Goal: Information Seeking & Learning: Learn about a topic

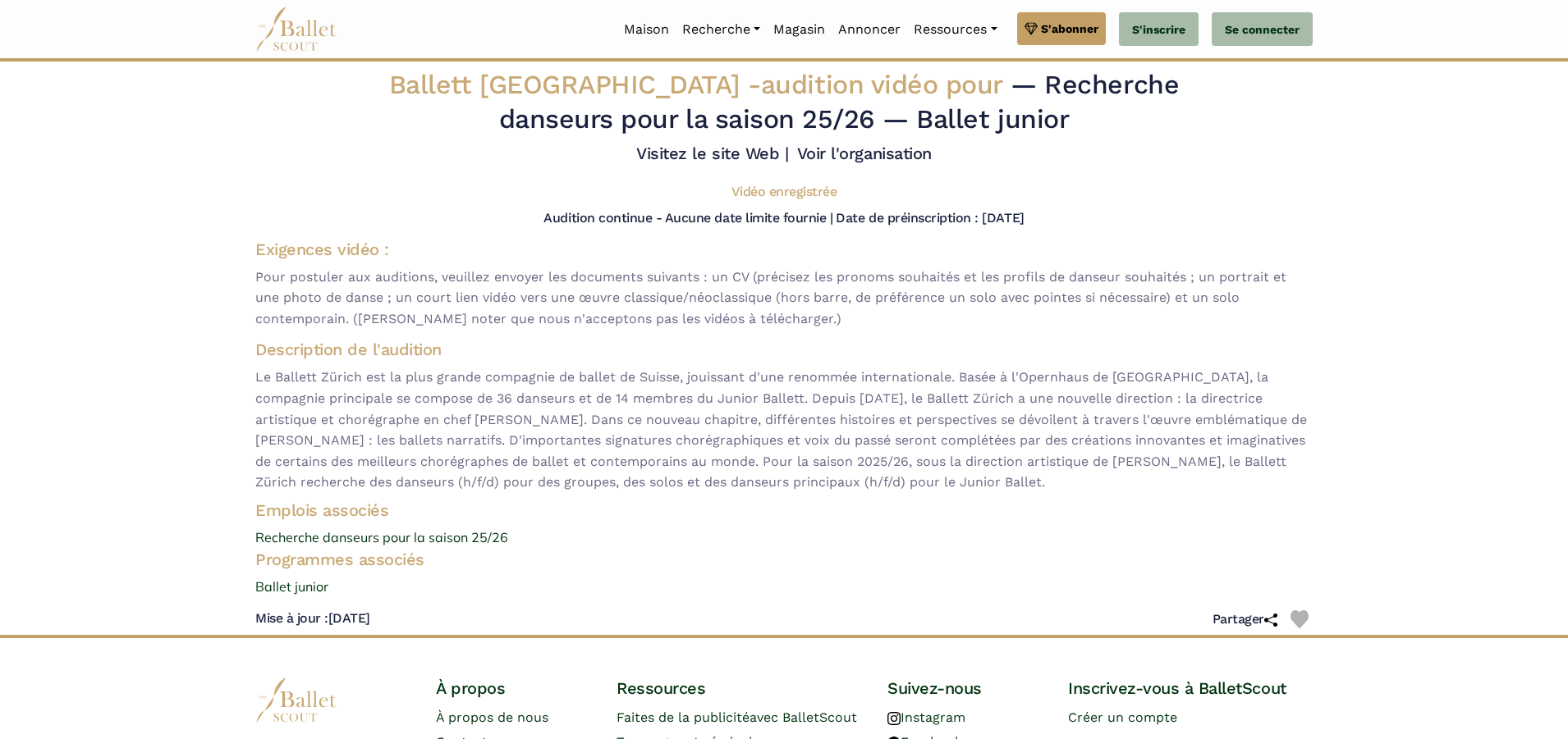
click at [1334, 215] on body "Fonctionnalité Premium Profitez pleinement de cette saison d'auditions. Passez …" at bounding box center [784, 436] width 1568 height 872
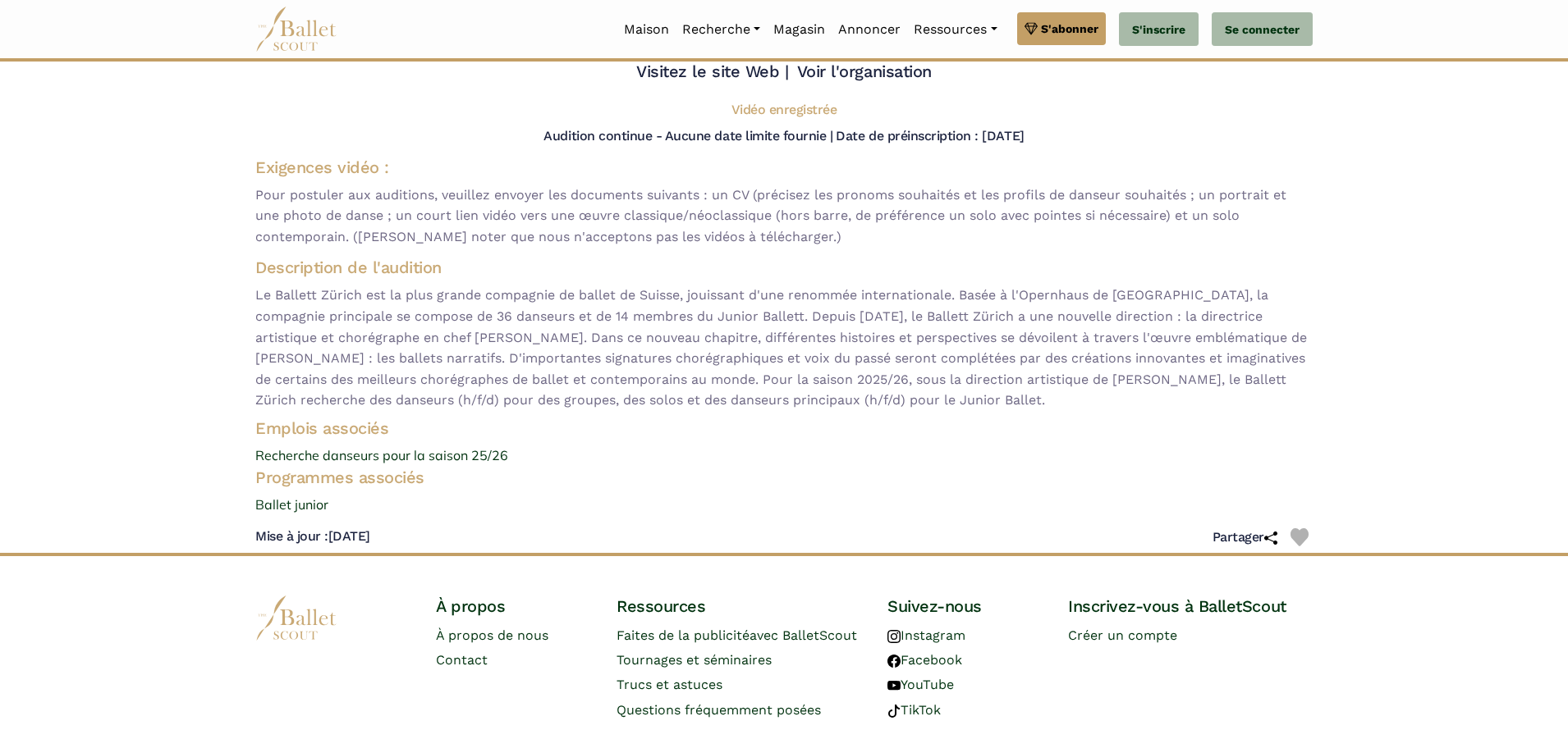
scroll to position [158, 0]
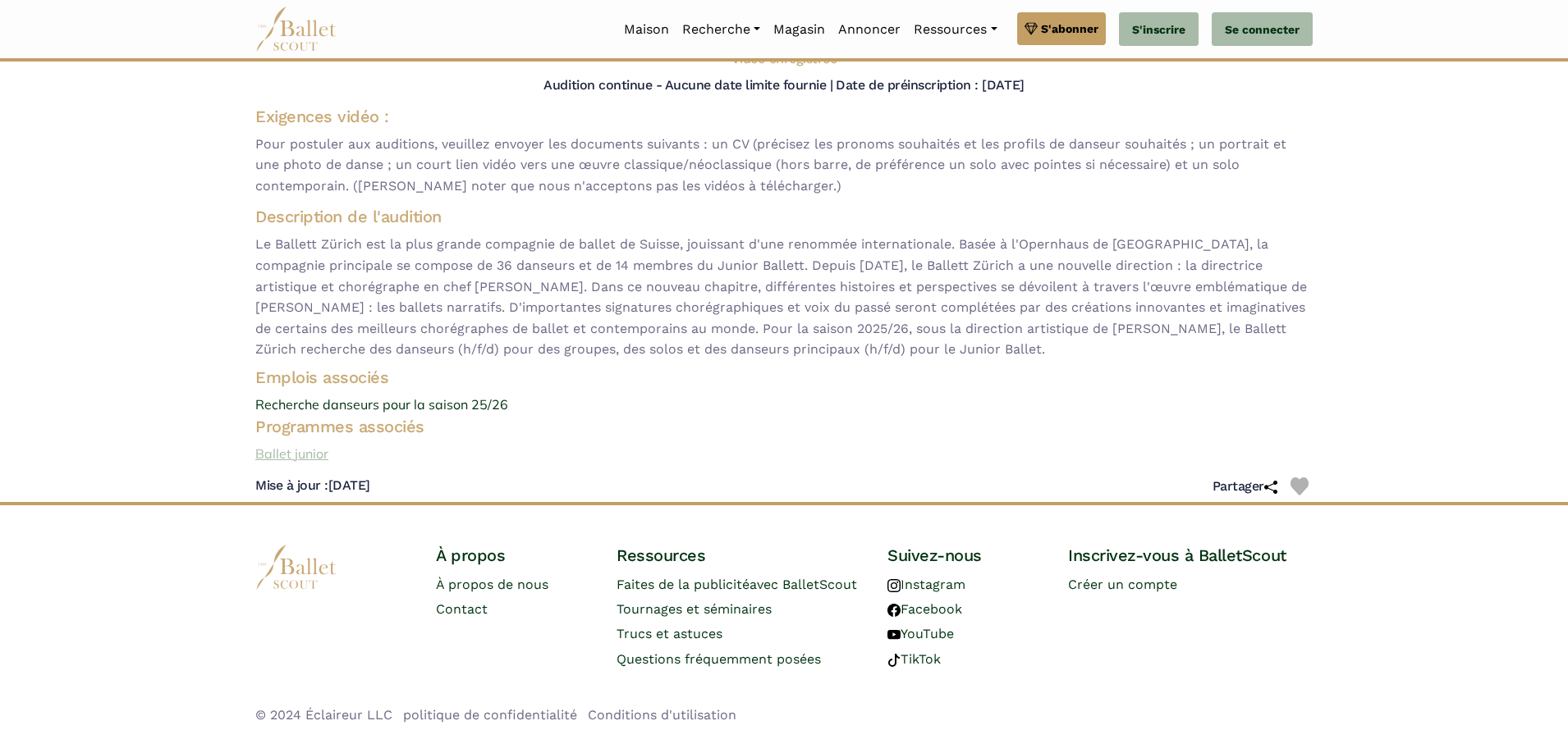
click at [299, 446] on font "Ballet junior" at bounding box center [292, 454] width 74 height 17
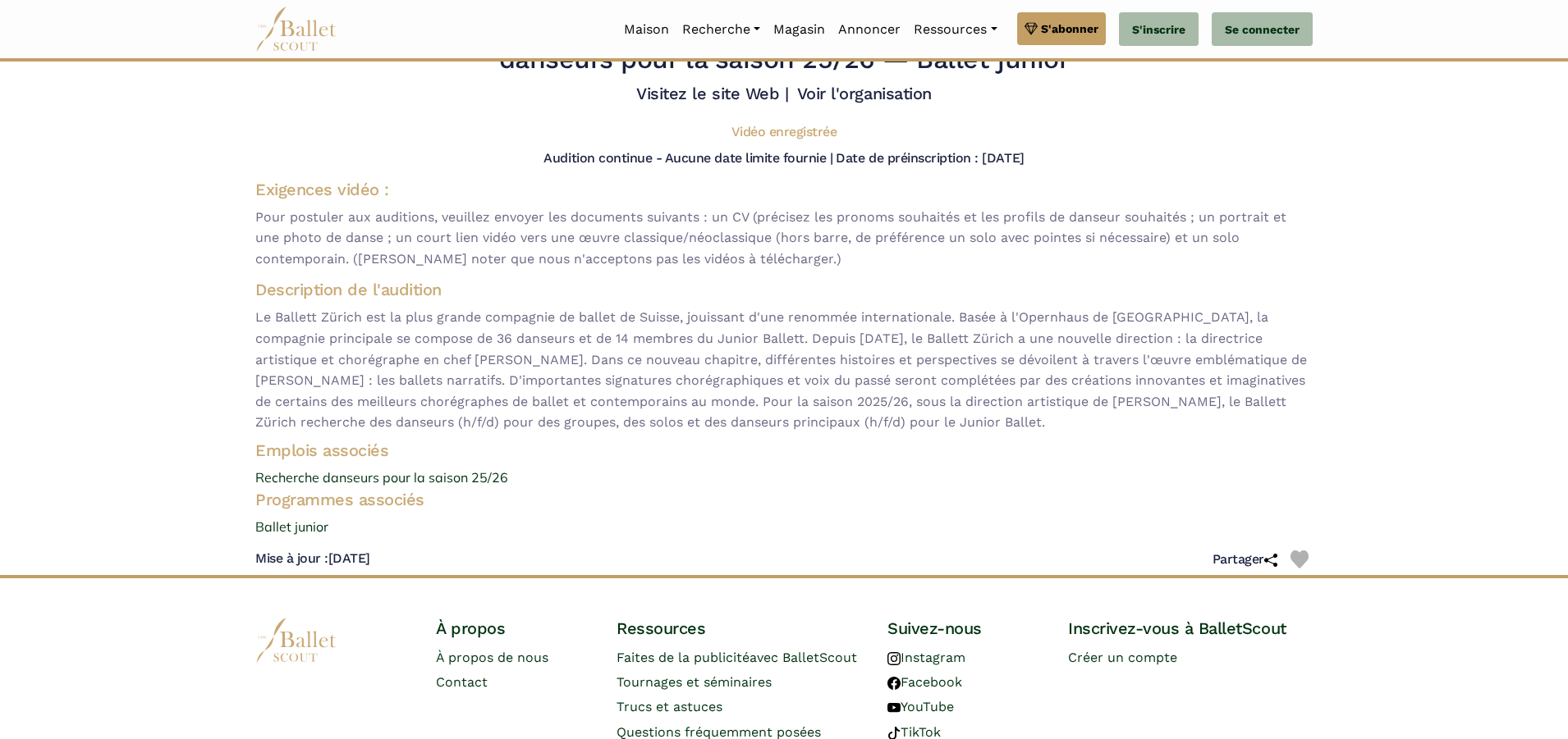
scroll to position [0, 0]
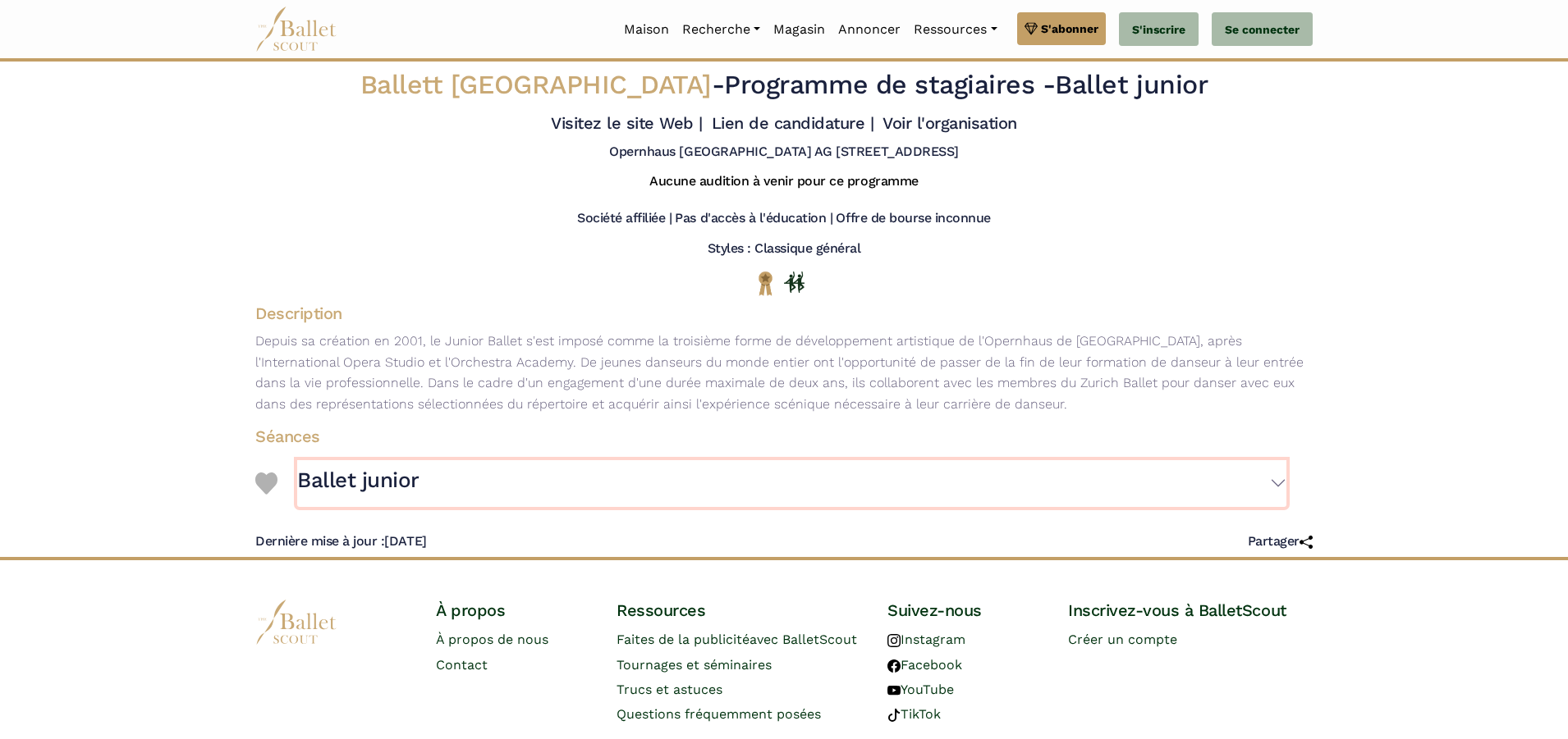
click at [1281, 478] on button "Ballet junior" at bounding box center [791, 484] width 989 height 48
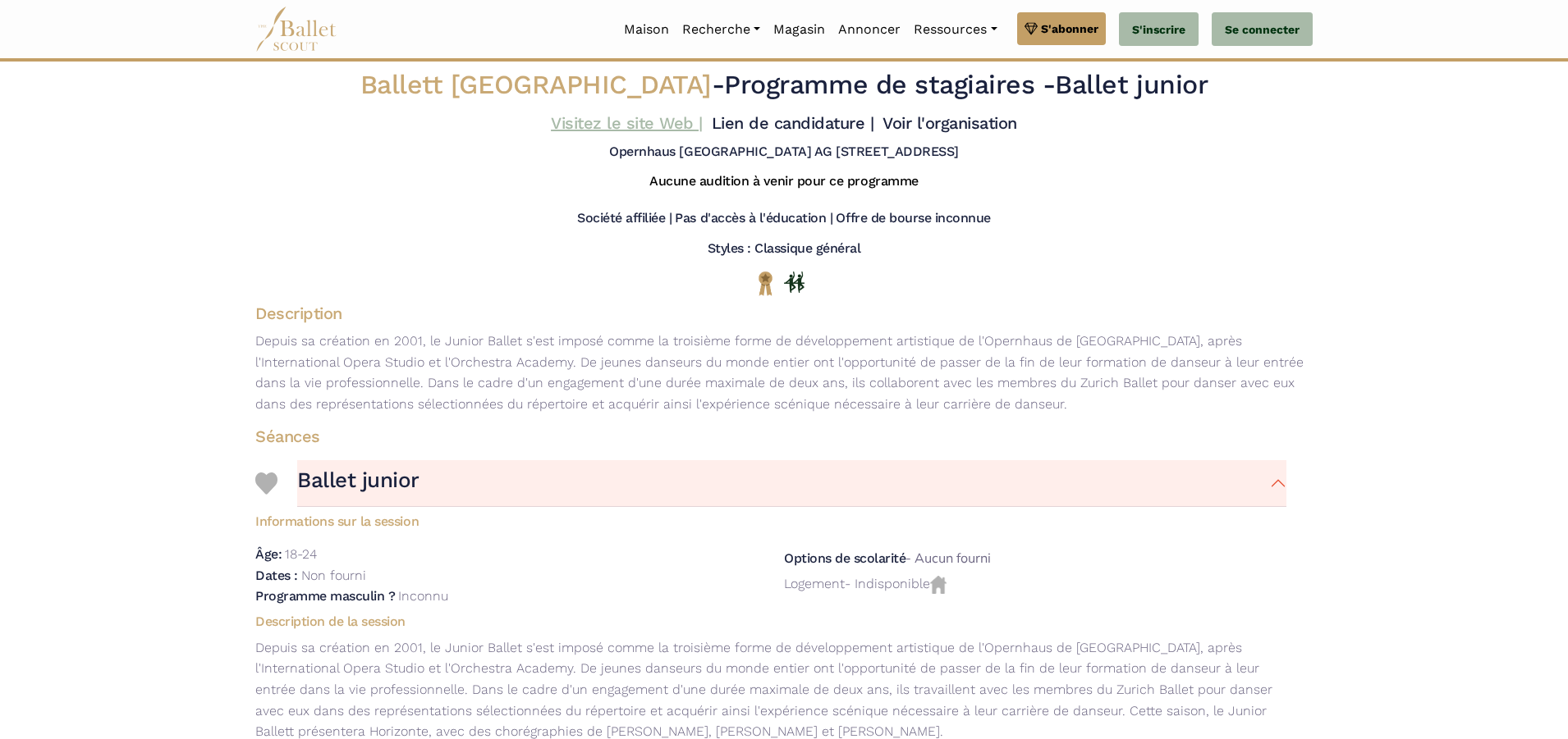
click at [620, 123] on font "Visitez le site Web |" at bounding box center [626, 123] width 152 height 20
click at [922, 130] on font "Voir l'organisation" at bounding box center [949, 123] width 134 height 20
click at [732, 120] on font "Lien de candidature |" at bounding box center [793, 123] width 163 height 20
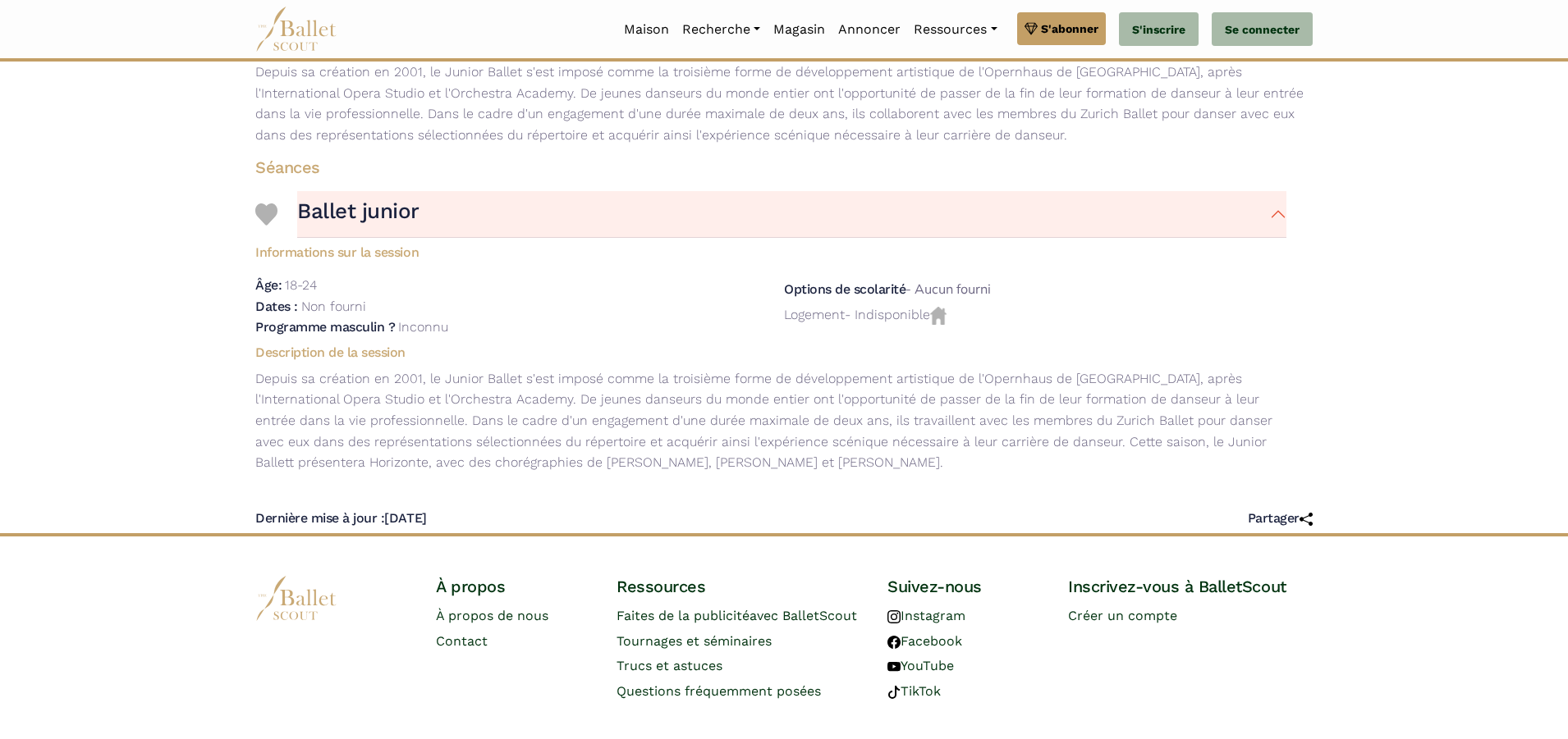
scroll to position [326, 0]
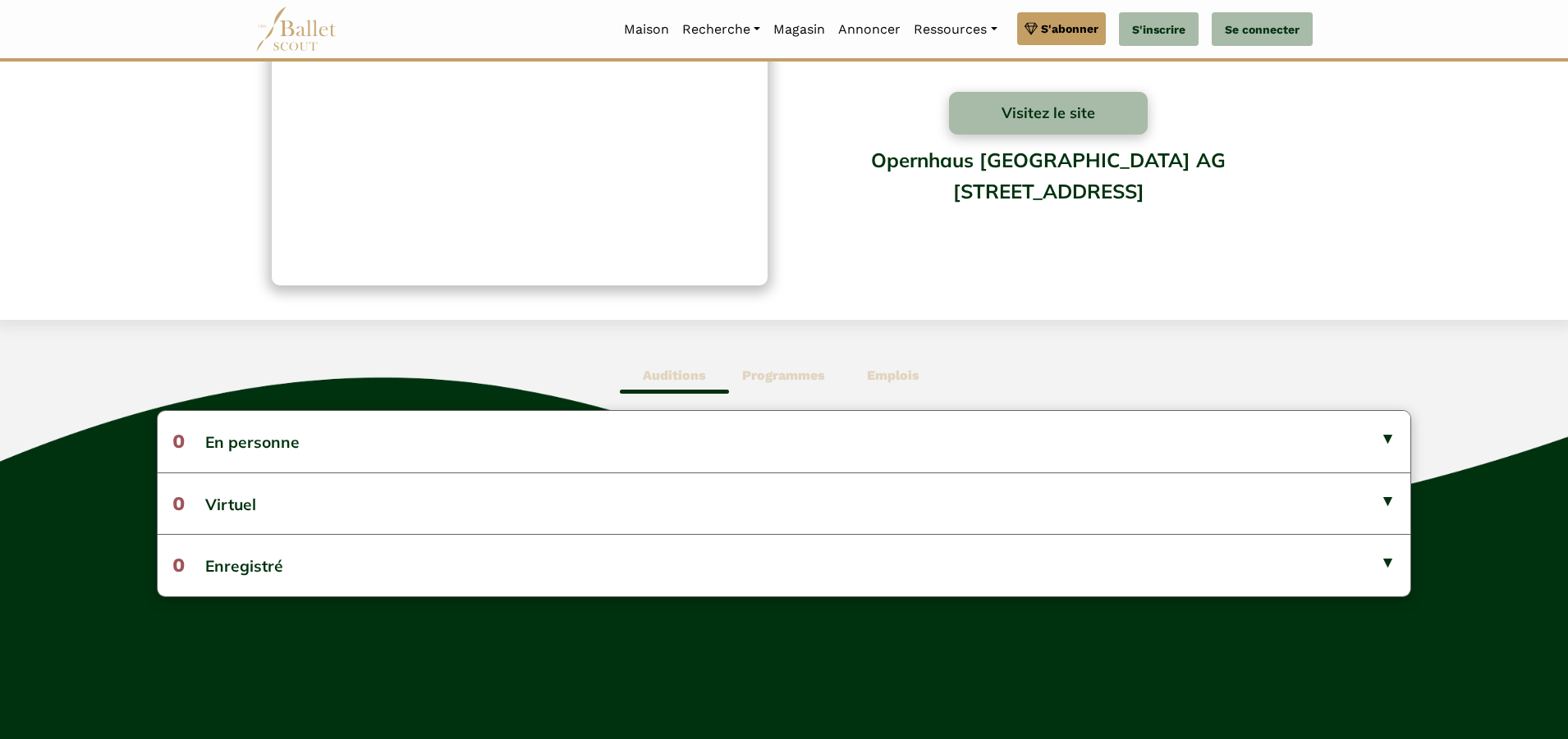
scroll to position [328, 0]
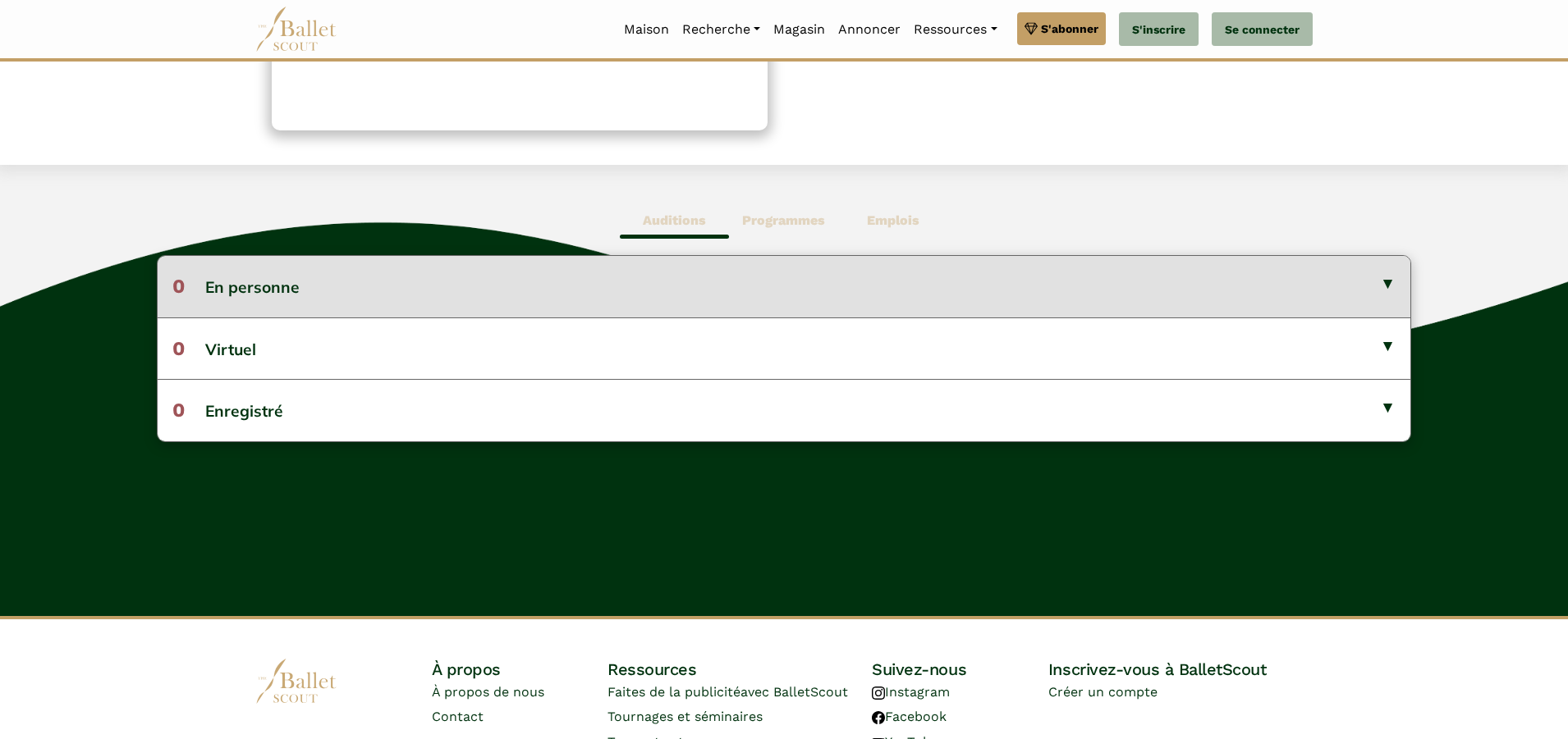
click at [1388, 282] on button "0 En personne" at bounding box center [784, 286] width 1252 height 61
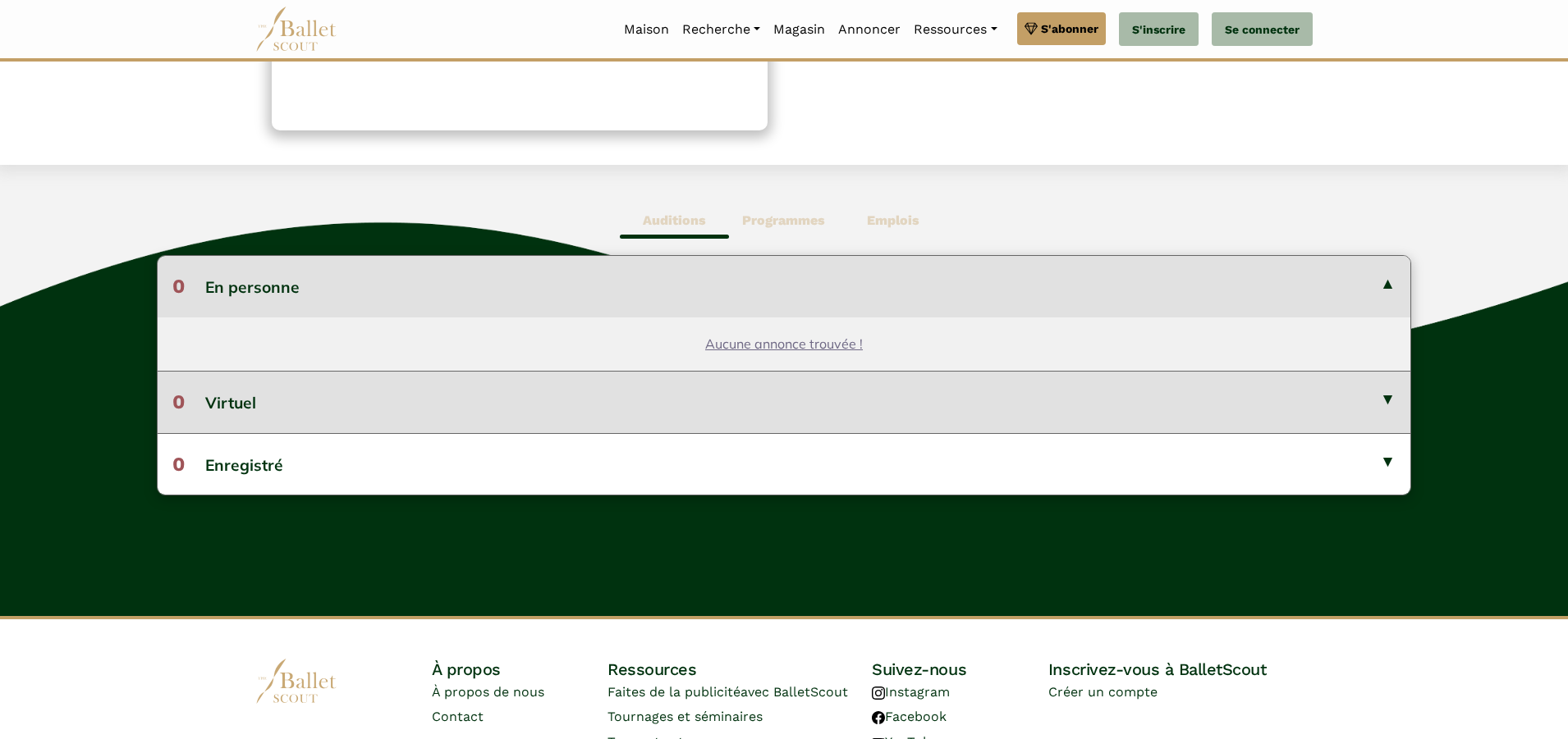
click at [1381, 396] on button "0 Virtuel" at bounding box center [784, 401] width 1252 height 62
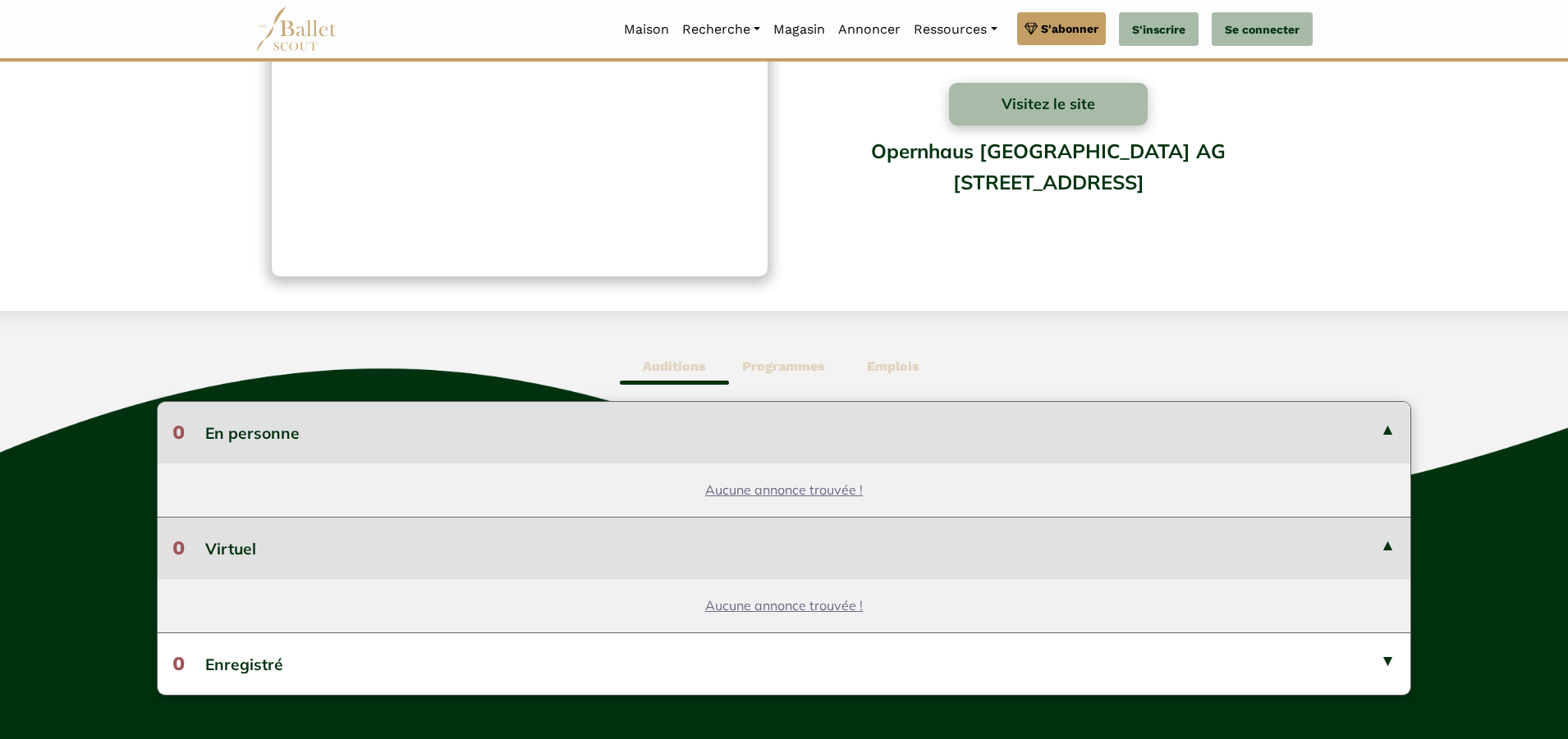
scroll to position [0, 0]
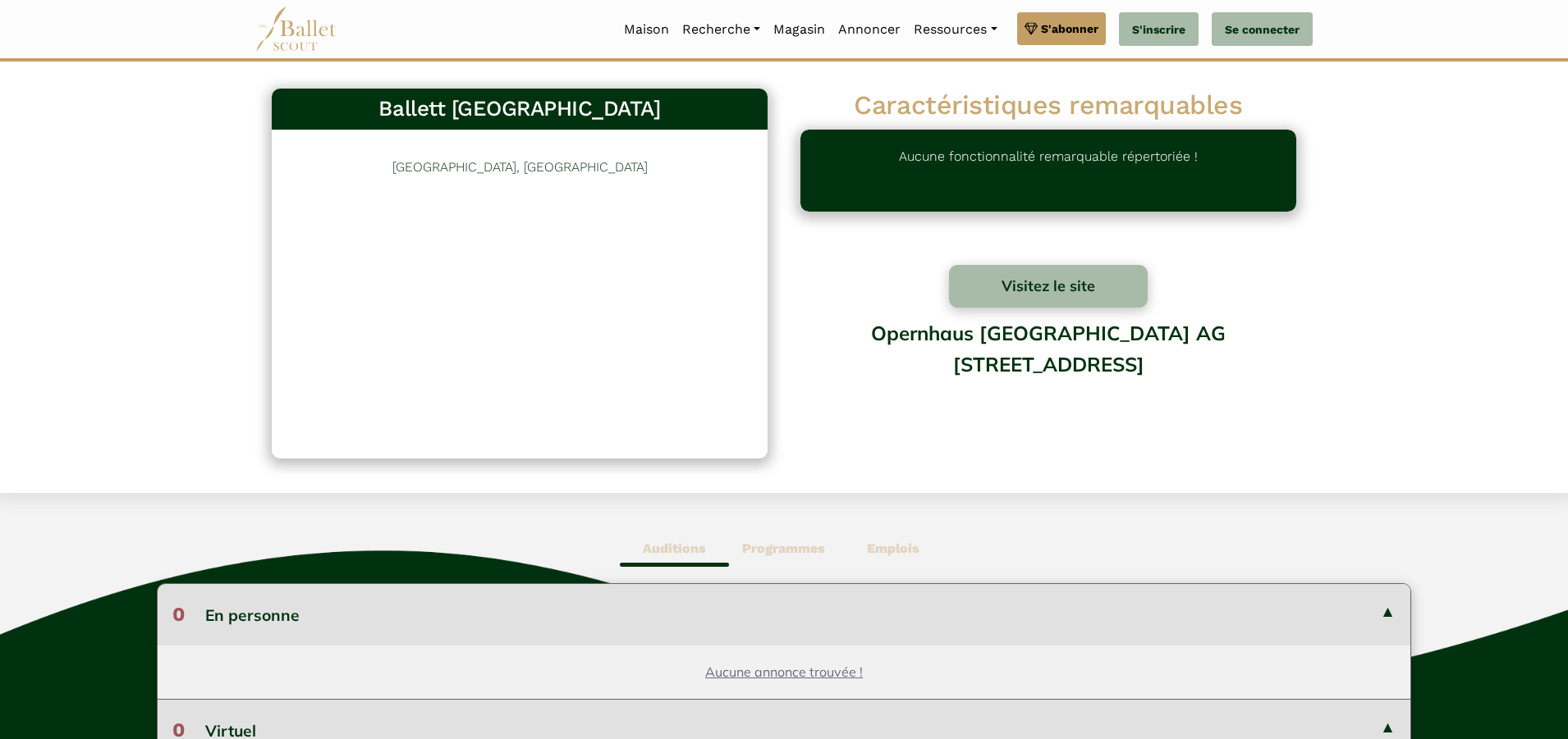
click at [763, 551] on font "Programmes" at bounding box center [783, 548] width 82 height 16
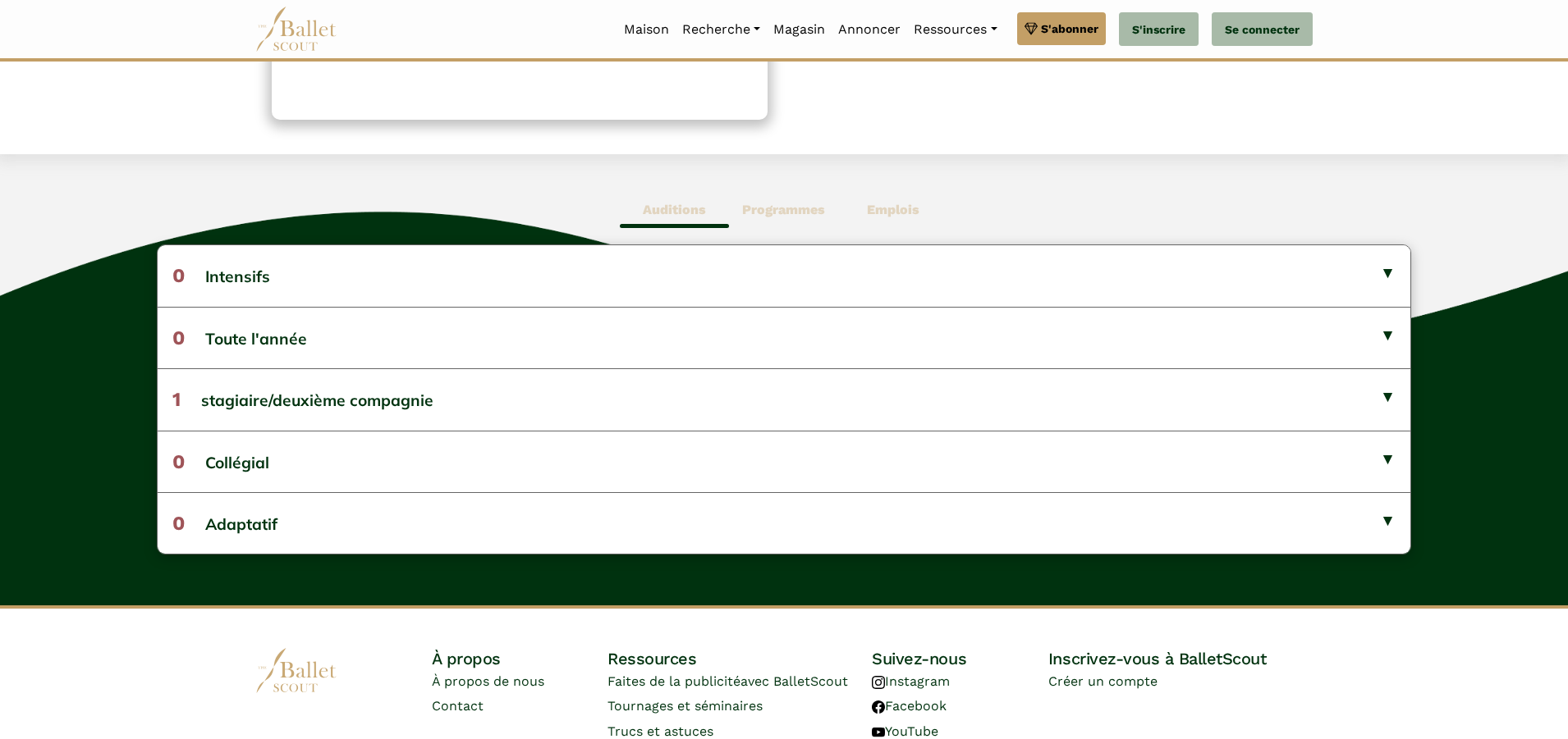
scroll to position [410, 0]
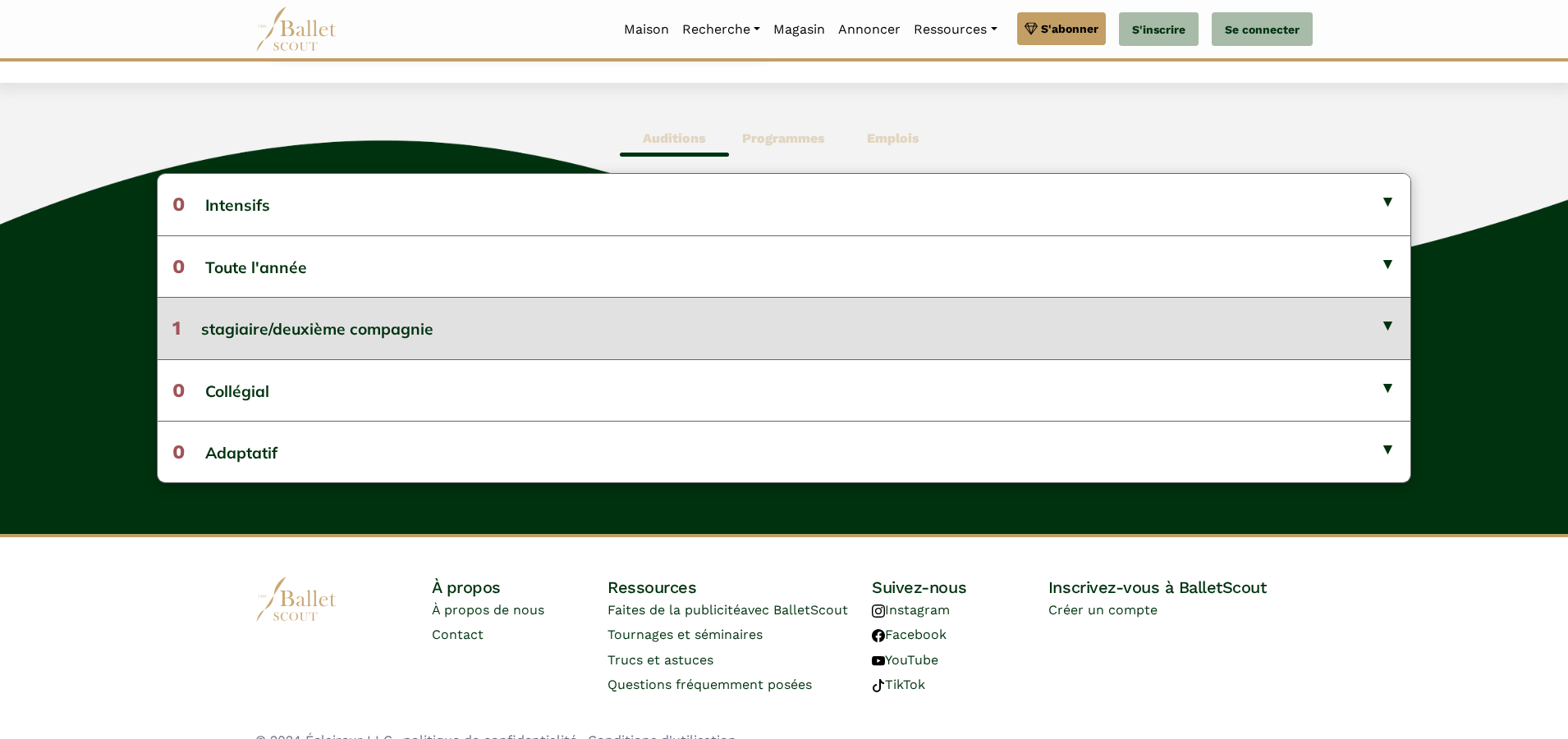
click at [1381, 320] on button "1 stagiaire/deuxième compagnie" at bounding box center [784, 328] width 1252 height 62
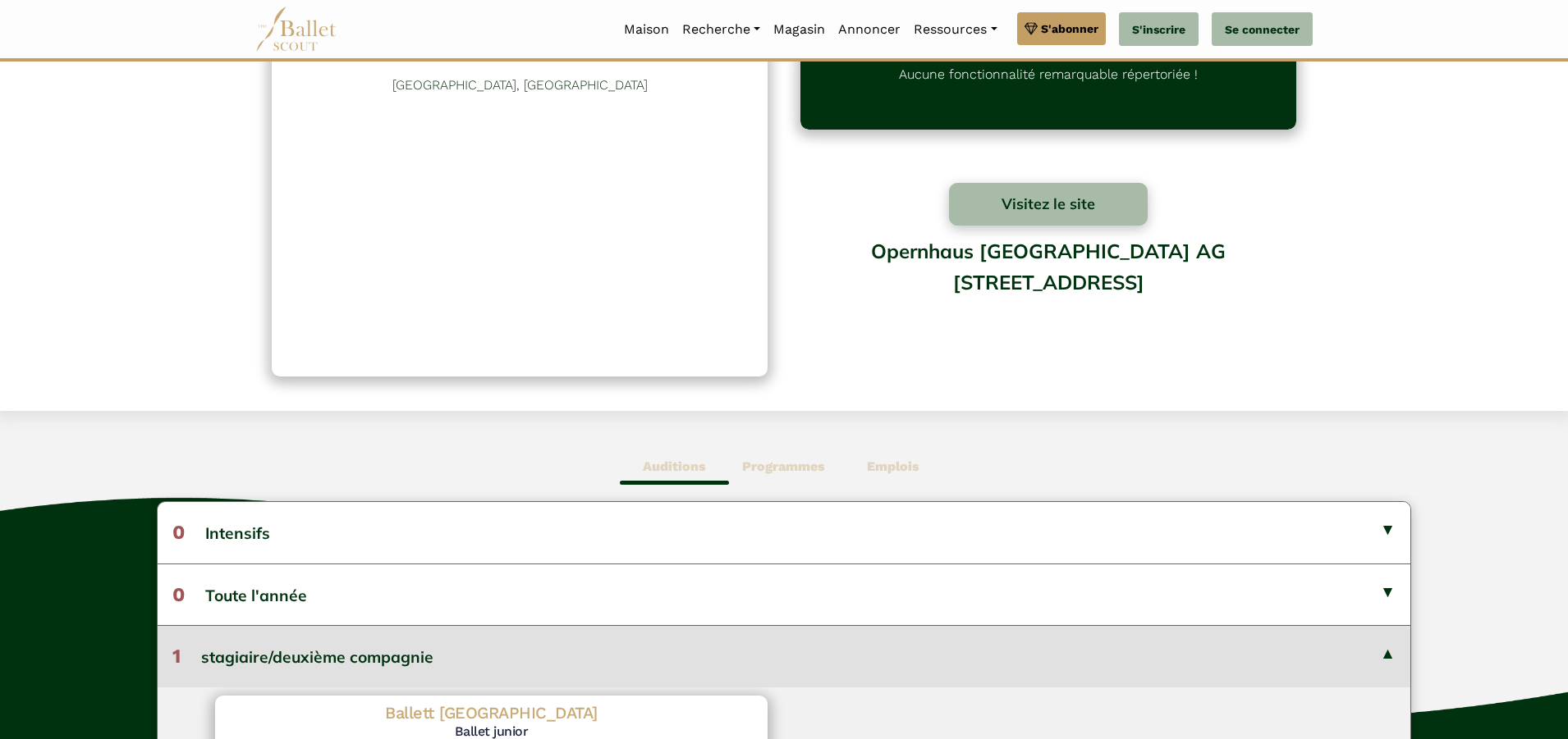
scroll to position [0, 0]
